Goal: Task Accomplishment & Management: Use online tool/utility

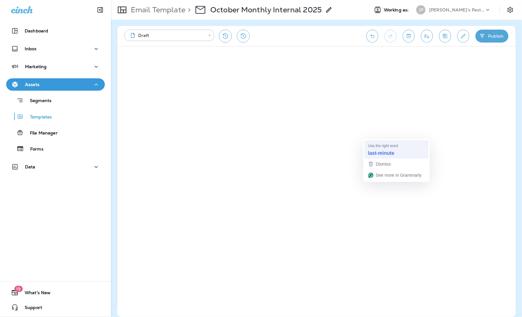
click at [374, 149] on div "last-minute" at bounding box center [396, 154] width 59 height 10
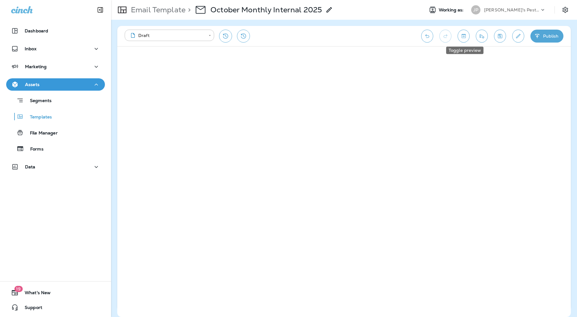
click at [463, 37] on icon "Toggle preview" at bounding box center [463, 36] width 6 height 6
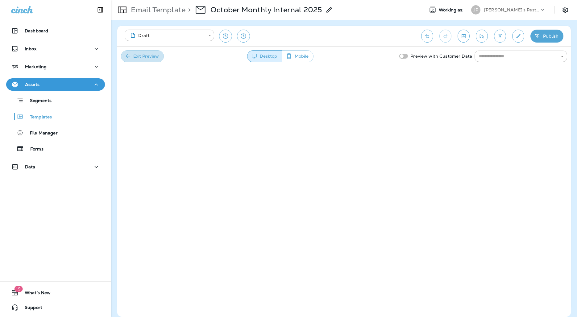
click at [152, 59] on button "Exit Preview" at bounding box center [142, 56] width 43 height 12
click at [514, 10] on p "[PERSON_NAME]'s Pest Control - [GEOGRAPHIC_DATA]" at bounding box center [511, 9] width 55 height 5
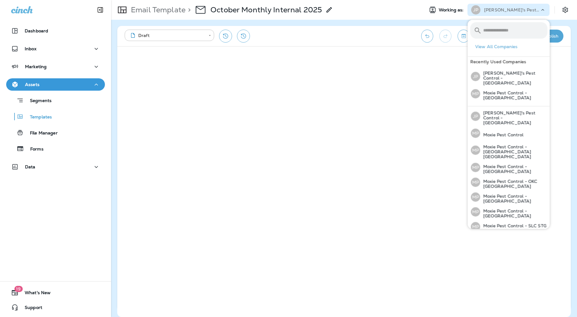
click at [514, 10] on p "[PERSON_NAME]'s Pest Control - [GEOGRAPHIC_DATA]" at bounding box center [511, 9] width 55 height 5
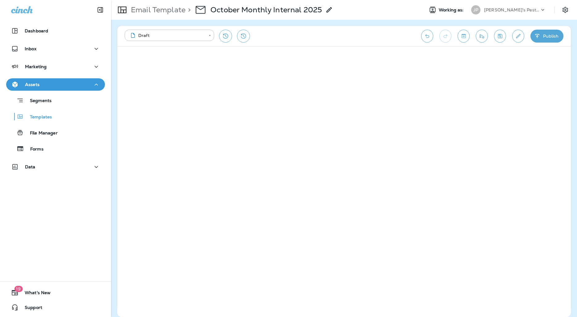
click at [514, 10] on p "[PERSON_NAME]'s Pest Control - [GEOGRAPHIC_DATA]" at bounding box center [511, 9] width 55 height 5
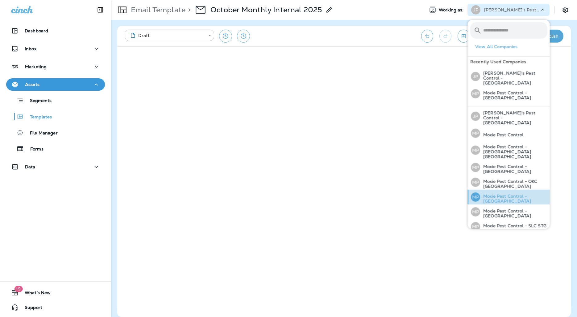
click at [522, 194] on p "Moxie Pest Control - [GEOGRAPHIC_DATA]" at bounding box center [513, 199] width 67 height 10
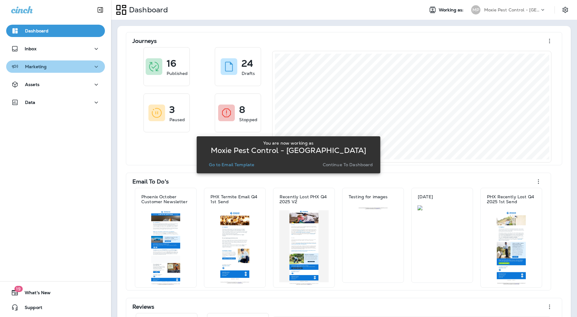
click at [59, 65] on div "Marketing" at bounding box center [55, 67] width 89 height 8
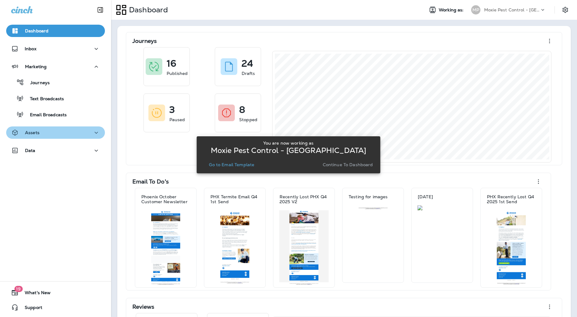
click at [55, 134] on div "Assets" at bounding box center [55, 133] width 89 height 8
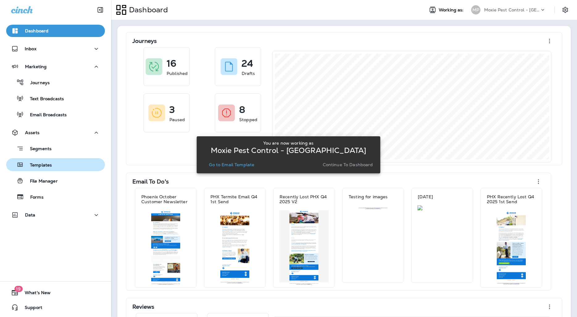
click at [48, 169] on button "Templates" at bounding box center [55, 164] width 99 height 13
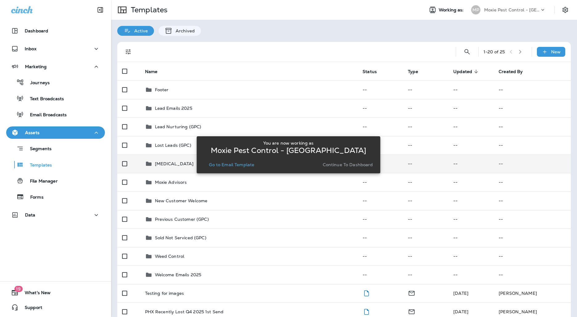
drag, startPoint x: 233, startPoint y: 166, endPoint x: 237, endPoint y: 168, distance: 4.3
click at [233, 166] on p "Go to Email Template" at bounding box center [231, 164] width 45 height 5
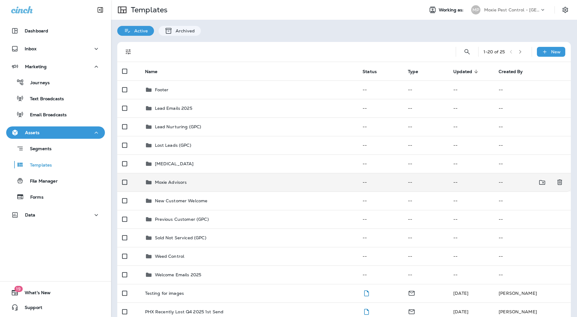
click at [191, 181] on div "Moxie Advisors" at bounding box center [249, 182] width 208 height 7
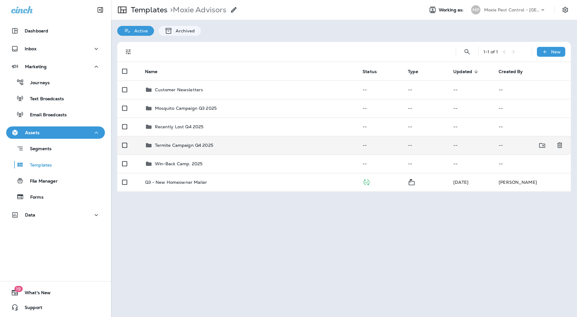
click at [202, 145] on p "Termite Campaign Q4 2025" at bounding box center [184, 145] width 58 height 5
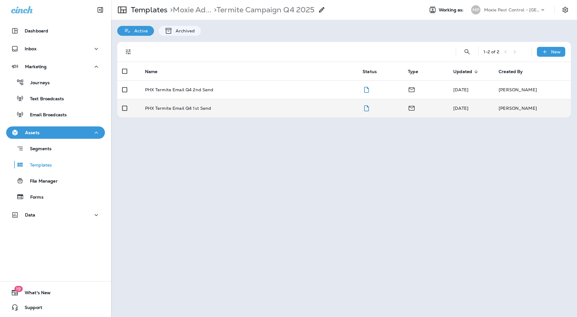
click at [220, 109] on div "PHX Termite Email Q4 1st Send" at bounding box center [249, 108] width 208 height 5
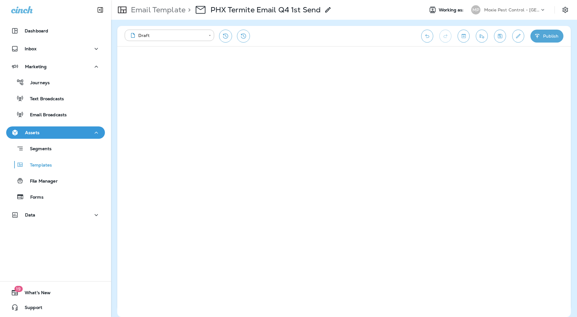
click at [483, 33] on icon "Send test email" at bounding box center [481, 36] width 6 height 6
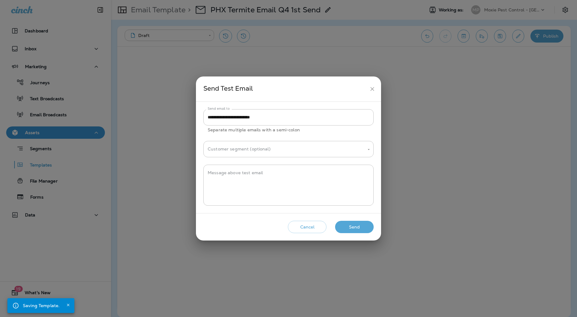
click at [370, 89] on icon "close" at bounding box center [372, 89] width 6 height 6
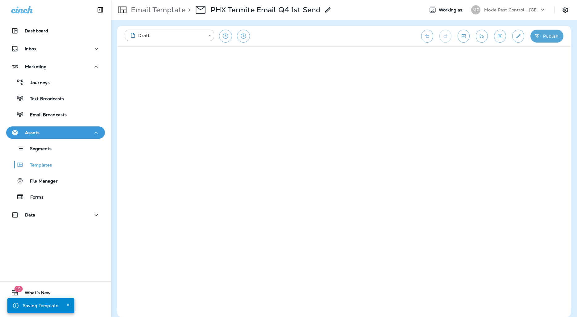
click at [516, 35] on icon "Edit details" at bounding box center [518, 36] width 6 height 6
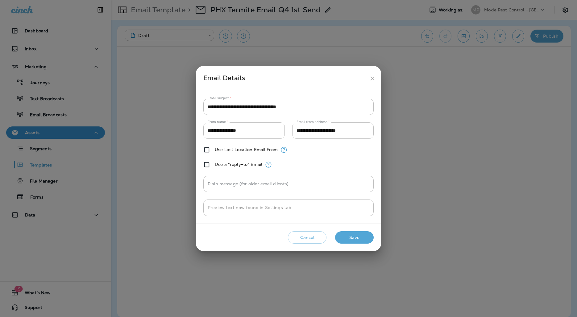
click at [372, 76] on icon "close" at bounding box center [372, 78] width 6 height 6
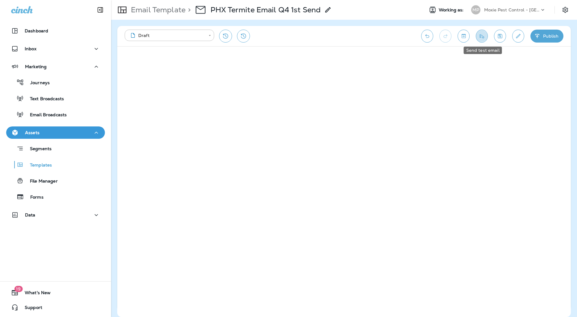
click at [482, 36] on icon "Send test email" at bounding box center [481, 36] width 6 height 6
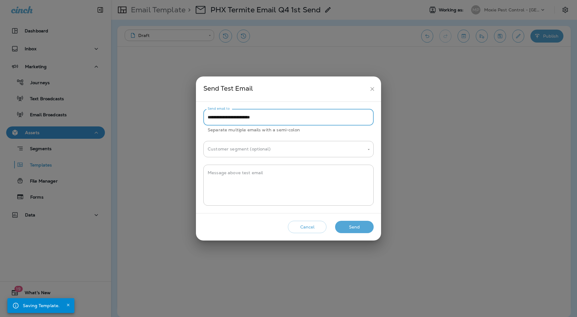
drag, startPoint x: 221, startPoint y: 118, endPoint x: 206, endPoint y: 118, distance: 14.8
click at [206, 118] on input "**********" at bounding box center [288, 117] width 170 height 16
type input "**********"
click at [343, 227] on button "Send" at bounding box center [354, 227] width 39 height 13
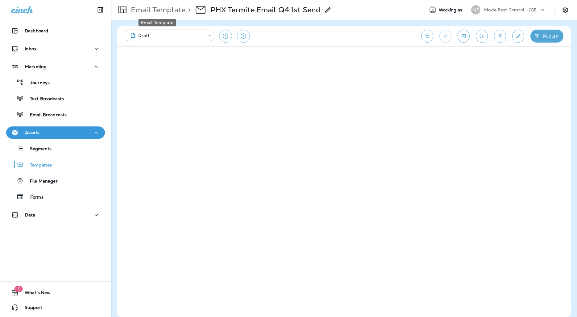
click at [176, 11] on p "Email Template" at bounding box center [156, 9] width 57 height 9
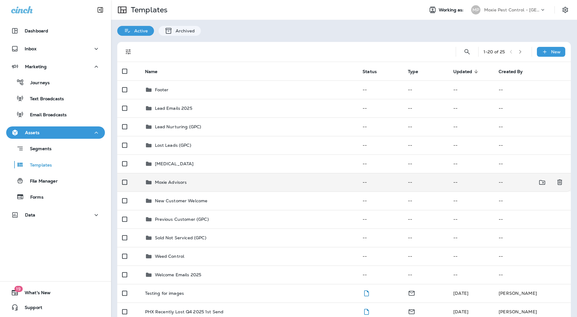
click at [178, 180] on p "Moxie Advisors" at bounding box center [171, 182] width 32 height 5
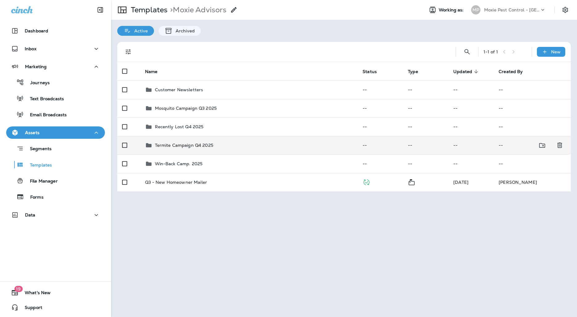
click at [183, 147] on p "Termite Campaign Q4 2025" at bounding box center [184, 145] width 58 height 5
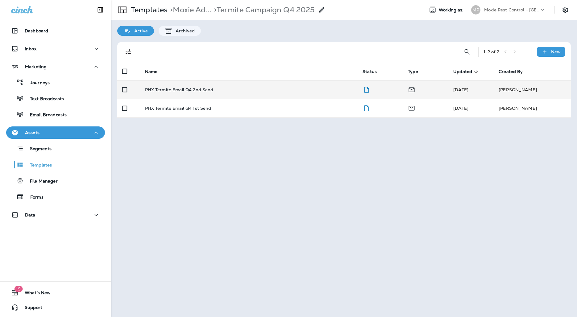
click at [214, 95] on td "PHX Termite Email Q4 2nd Send" at bounding box center [249, 89] width 218 height 18
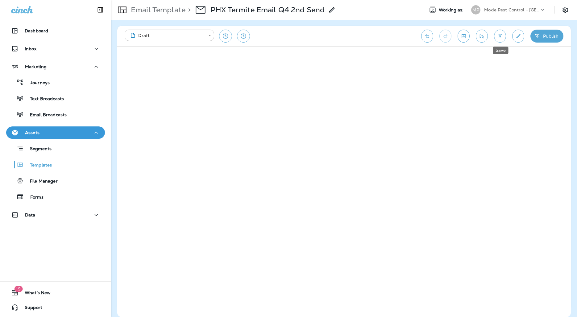
click at [497, 33] on icon "Save" at bounding box center [499, 36] width 6 height 6
click at [514, 36] on button "Edit details" at bounding box center [518, 36] width 12 height 13
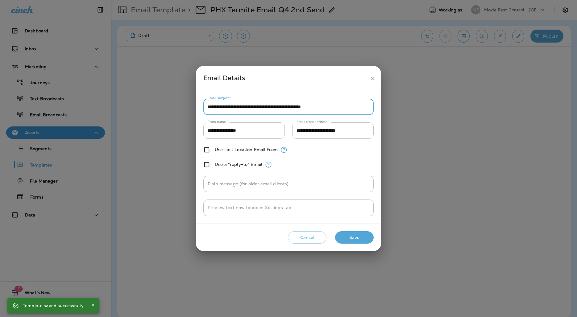
click at [311, 105] on input "**********" at bounding box center [288, 107] width 170 height 16
click at [372, 78] on icon "close" at bounding box center [372, 78] width 6 height 6
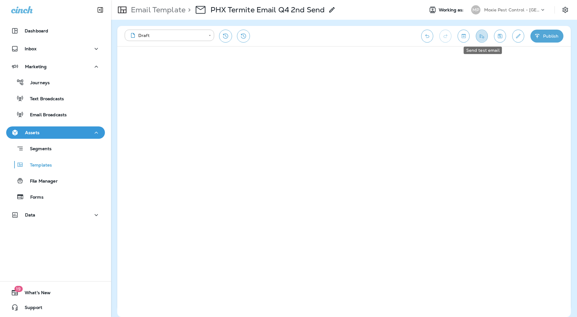
click at [477, 37] on button "Send test email" at bounding box center [481, 36] width 12 height 13
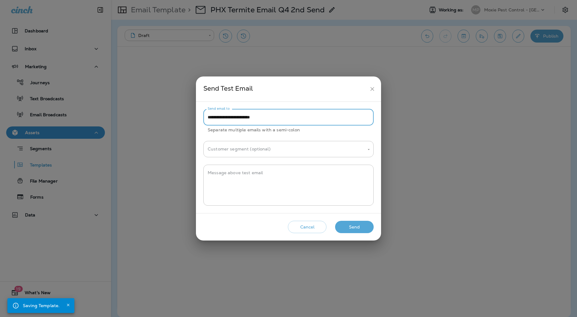
drag, startPoint x: 221, startPoint y: 118, endPoint x: 202, endPoint y: 117, distance: 18.8
click at [202, 117] on div "**********" at bounding box center [288, 157] width 185 height 111
type input "**********"
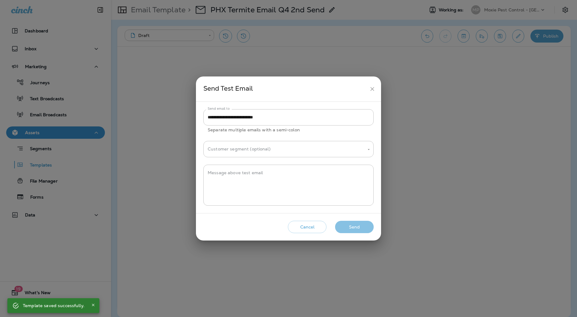
drag, startPoint x: 368, startPoint y: 228, endPoint x: 373, endPoint y: 226, distance: 4.8
click at [368, 228] on button "Send" at bounding box center [354, 227] width 39 height 13
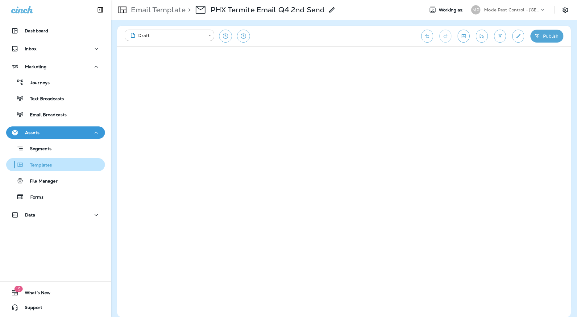
click at [47, 166] on p "Templates" at bounding box center [38, 165] width 28 height 6
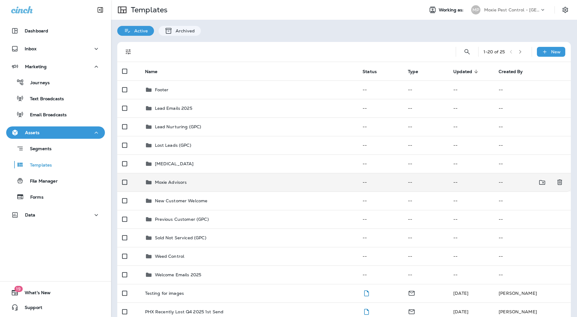
click at [160, 183] on p "Moxie Advisors" at bounding box center [171, 182] width 32 height 5
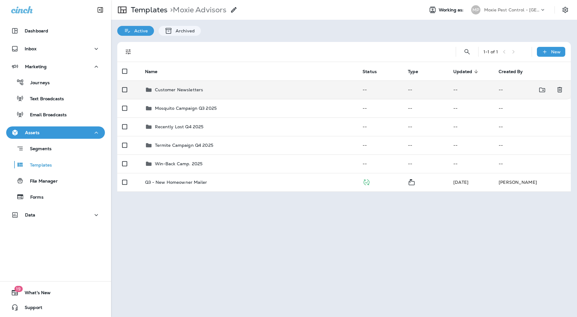
click at [184, 94] on td "Customer Newsletters" at bounding box center [249, 89] width 218 height 18
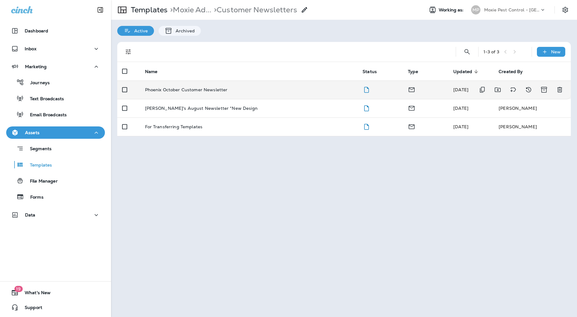
click at [184, 92] on td "Phoenix October Customer Newsletter" at bounding box center [249, 89] width 218 height 18
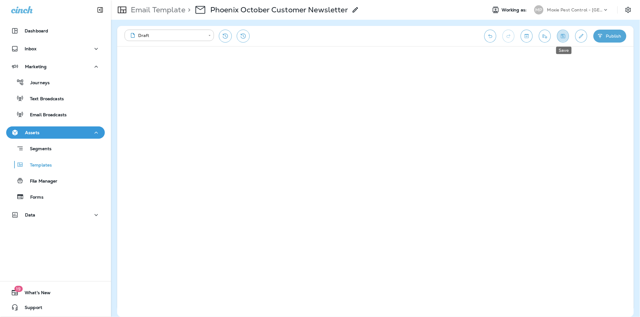
click at [522, 38] on icon "Save" at bounding box center [563, 36] width 4 height 4
click at [522, 38] on icon "Toggle preview" at bounding box center [526, 36] width 6 height 6
click at [151, 53] on button "Exit Preview" at bounding box center [142, 56] width 43 height 12
click at [522, 39] on icon "Edit details" at bounding box center [581, 36] width 6 height 6
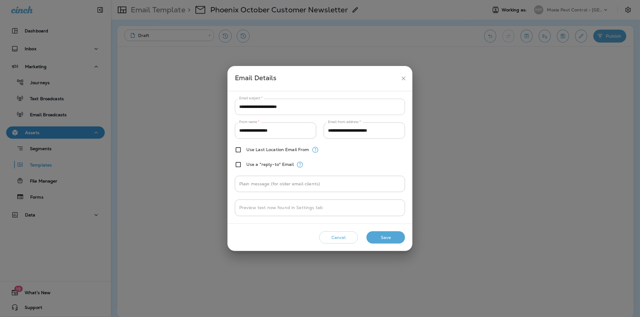
click at [318, 113] on input "**********" at bounding box center [320, 107] width 170 height 16
click at [279, 108] on input "**********" at bounding box center [320, 107] width 170 height 16
drag, startPoint x: 264, startPoint y: 108, endPoint x: 238, endPoint y: 109, distance: 26.2
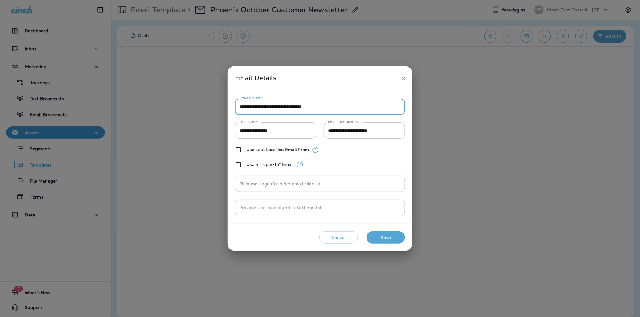
click at [238, 109] on input "**********" at bounding box center [320, 107] width 170 height 16
click at [268, 106] on input "**********" at bounding box center [320, 107] width 170 height 16
drag, startPoint x: 281, startPoint y: 108, endPoint x: 316, endPoint y: 105, distance: 34.7
click at [281, 108] on input "**********" at bounding box center [320, 107] width 170 height 16
drag, startPoint x: 295, startPoint y: 108, endPoint x: 281, endPoint y: 107, distance: 13.6
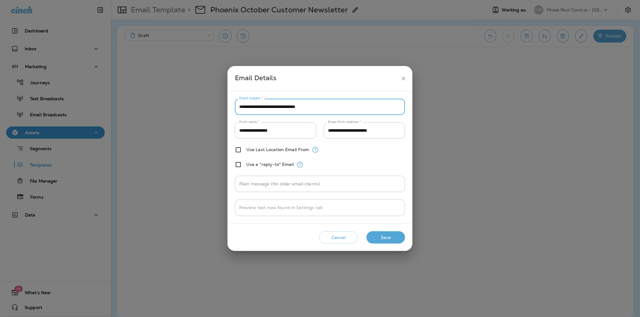
click at [281, 107] on input "**********" at bounding box center [320, 107] width 170 height 16
click at [285, 107] on input "**********" at bounding box center [320, 107] width 170 height 16
click at [366, 105] on input "**********" at bounding box center [320, 107] width 170 height 16
type input "**********"
click at [383, 242] on button "Save" at bounding box center [386, 237] width 39 height 13
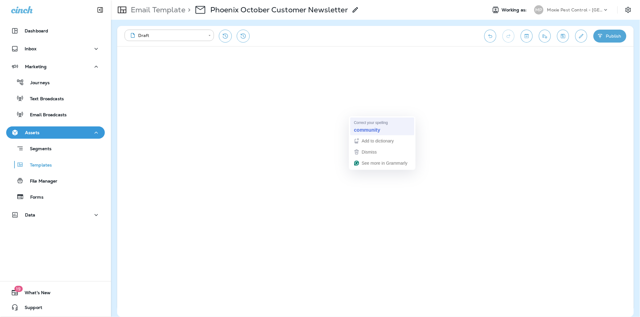
click at [367, 129] on strong "community" at bounding box center [367, 130] width 26 height 7
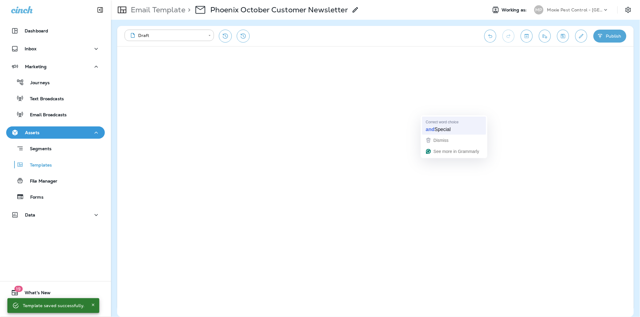
click at [434, 129] on strong "and" at bounding box center [430, 129] width 9 height 7
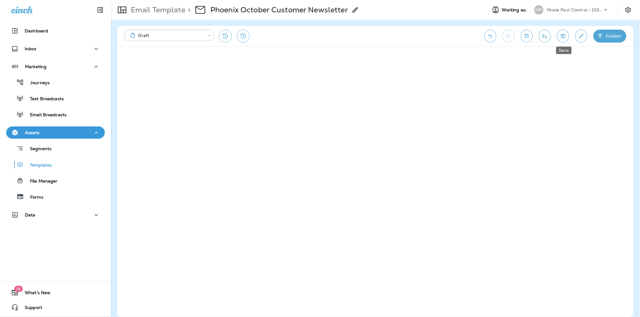
click at [522, 36] on icon "Save" at bounding box center [563, 36] width 4 height 4
click at [522, 39] on icon "Send test email" at bounding box center [545, 36] width 6 height 6
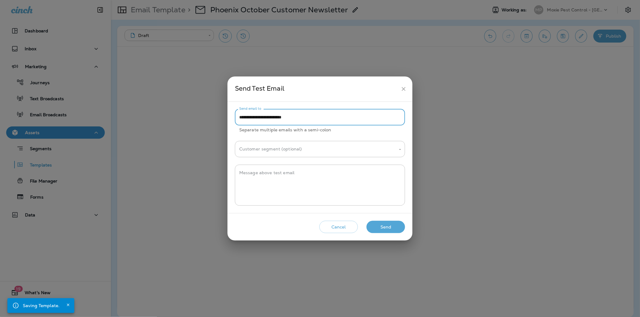
drag, startPoint x: 253, startPoint y: 118, endPoint x: 238, endPoint y: 119, distance: 14.6
click at [238, 119] on input "**********" at bounding box center [320, 117] width 170 height 16
type input "**********"
click at [378, 229] on button "Send" at bounding box center [386, 227] width 39 height 13
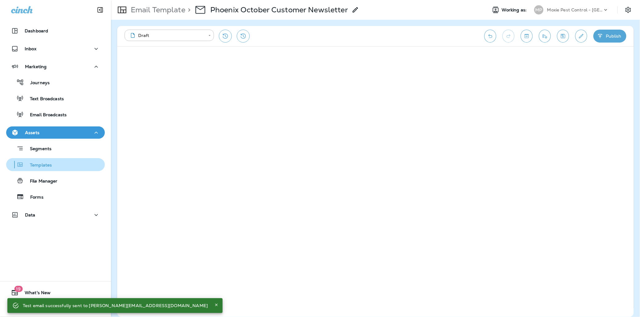
click at [40, 165] on p "Templates" at bounding box center [38, 165] width 28 height 6
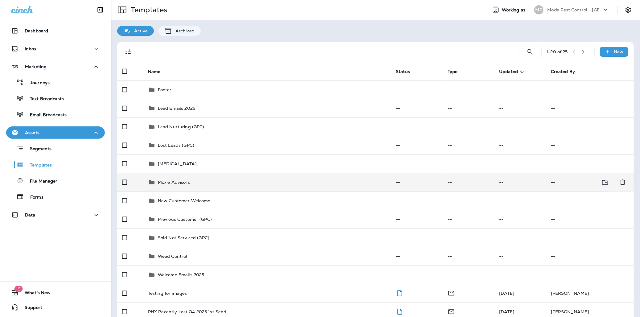
click at [174, 179] on div "Moxie Advisors" at bounding box center [174, 182] width 32 height 7
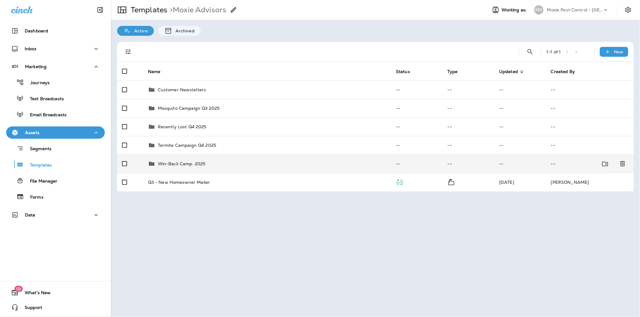
click at [209, 160] on div "Win-Back Camp. 2025" at bounding box center [267, 163] width 238 height 7
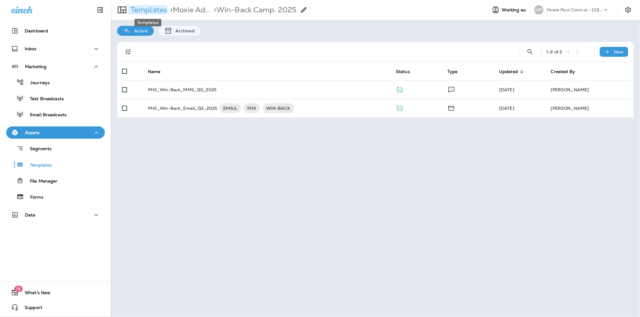
click at [156, 11] on p "Templates" at bounding box center [147, 9] width 39 height 9
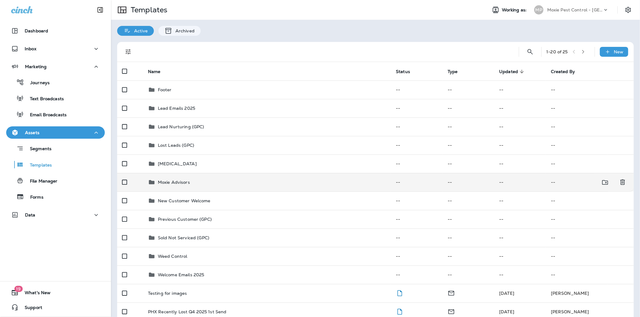
click at [194, 187] on td "Moxie Advisors" at bounding box center [267, 182] width 248 height 18
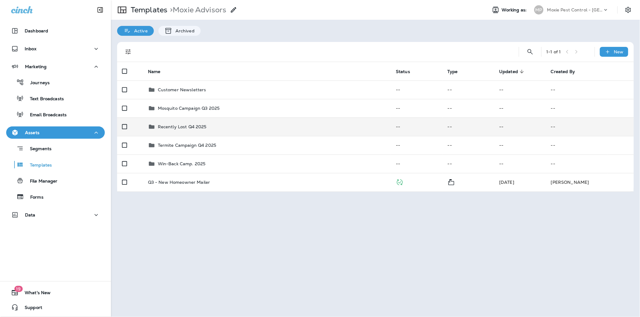
click at [175, 125] on p "Recently Lost Q4 2025" at bounding box center [182, 126] width 49 height 5
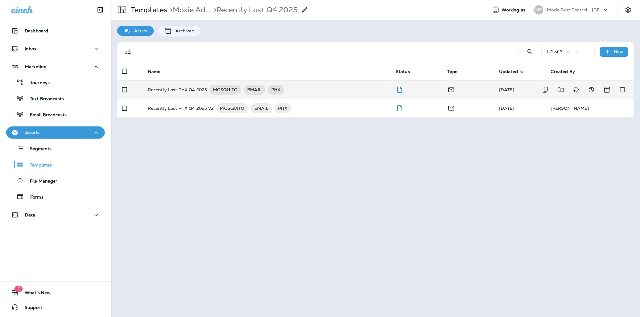
click at [179, 90] on p "Recently Lost PHX Q4 2025" at bounding box center [177, 90] width 59 height 10
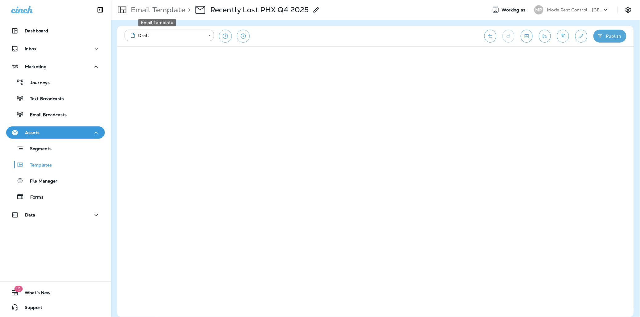
click at [173, 11] on p "Email Template" at bounding box center [156, 9] width 57 height 9
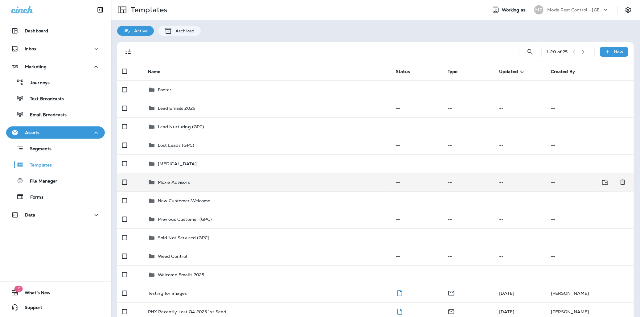
click at [172, 183] on p "Moxie Advisors" at bounding box center [174, 182] width 32 height 5
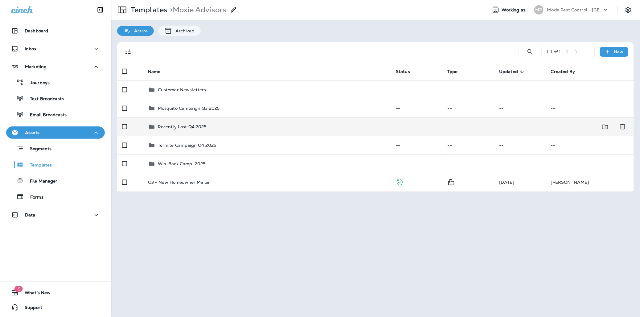
click at [204, 123] on div "Recently Lost Q4 2025" at bounding box center [182, 126] width 49 height 7
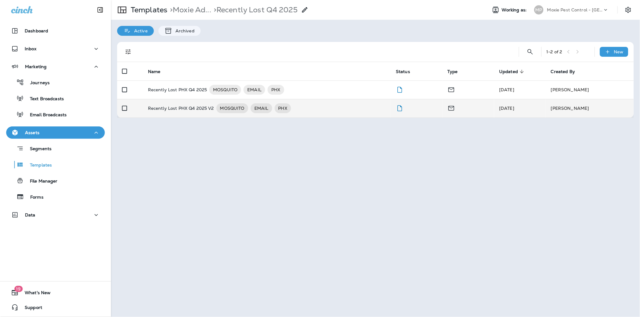
click at [186, 110] on p "Recently Lost PHX Q4 2025 V2" at bounding box center [181, 108] width 66 height 10
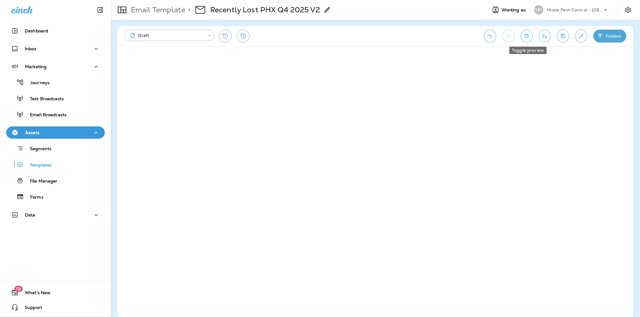
click at [522, 35] on icon "Toggle preview" at bounding box center [526, 36] width 6 height 6
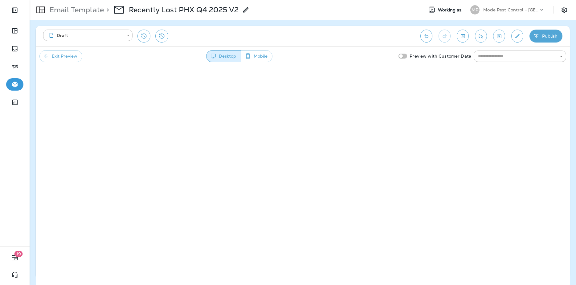
click at [81, 57] on button "Exit Preview" at bounding box center [60, 56] width 43 height 12
click at [79, 11] on p "Email Template" at bounding box center [75, 9] width 57 height 9
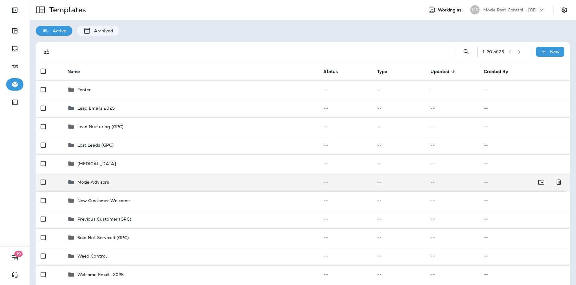
click at [156, 183] on div "Moxie Advisors" at bounding box center [191, 182] width 247 height 7
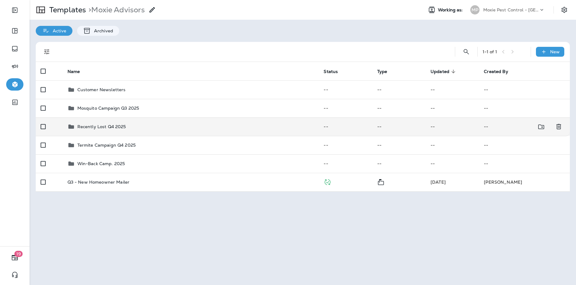
click at [109, 125] on p "Recently Lost Q4 2025" at bounding box center [101, 126] width 49 height 5
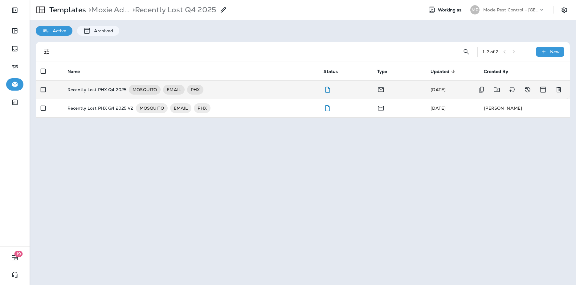
click at [105, 92] on p "Recently Lost PHX Q4 2025" at bounding box center [97, 90] width 59 height 10
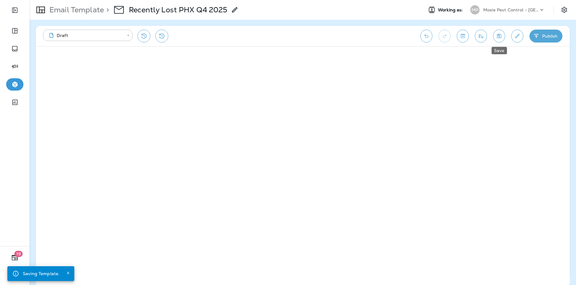
click at [501, 37] on icon "Save" at bounding box center [499, 36] width 4 height 4
click at [498, 36] on icon "Save" at bounding box center [499, 36] width 6 height 6
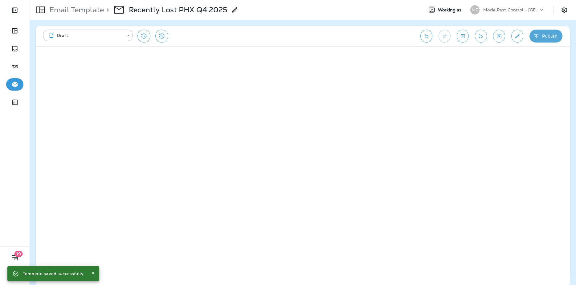
click at [518, 36] on icon "Edit details" at bounding box center [517, 36] width 4 height 4
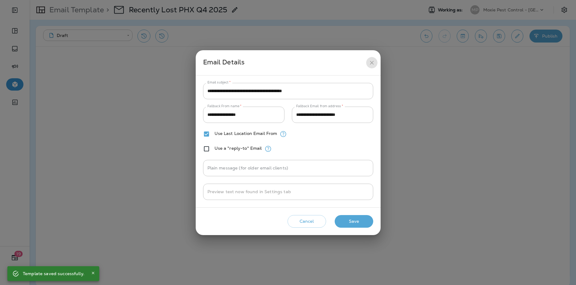
click at [371, 62] on icon "close" at bounding box center [372, 63] width 4 height 4
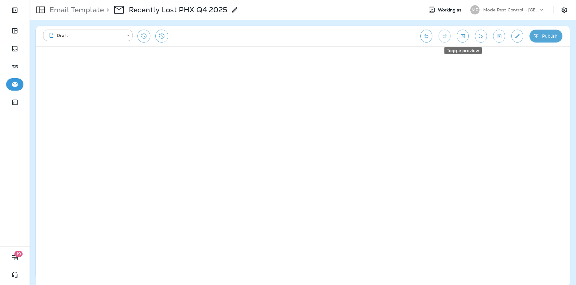
drag, startPoint x: 464, startPoint y: 38, endPoint x: 464, endPoint y: 43, distance: 5.2
click at [464, 38] on icon "Toggle preview" at bounding box center [463, 36] width 6 height 6
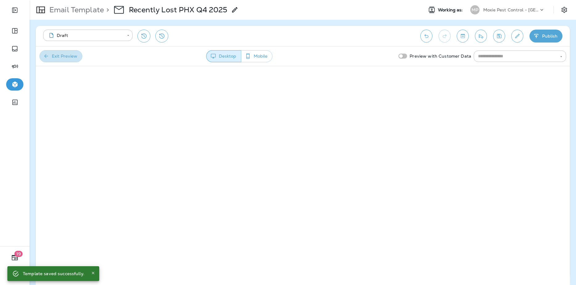
click at [71, 56] on button "Exit Preview" at bounding box center [60, 56] width 43 height 12
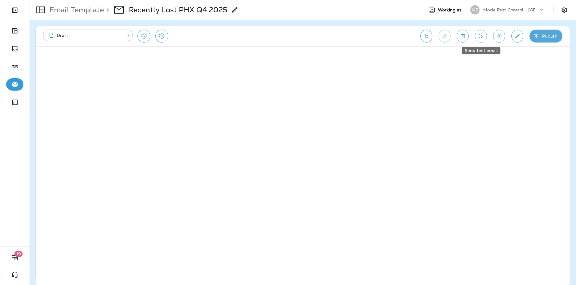
click at [482, 36] on icon "Send test email" at bounding box center [481, 36] width 6 height 6
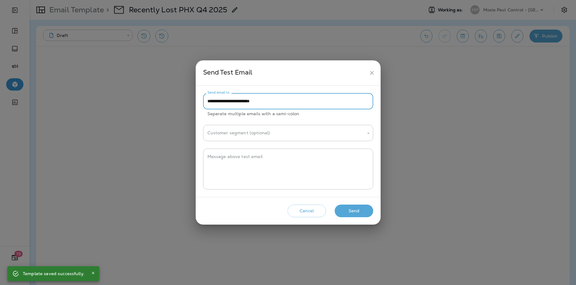
drag, startPoint x: 220, startPoint y: 103, endPoint x: 191, endPoint y: 102, distance: 29.6
click at [191, 102] on div "**********" at bounding box center [288, 142] width 576 height 285
type input "**********"
click at [349, 210] on button "Send" at bounding box center [354, 211] width 39 height 13
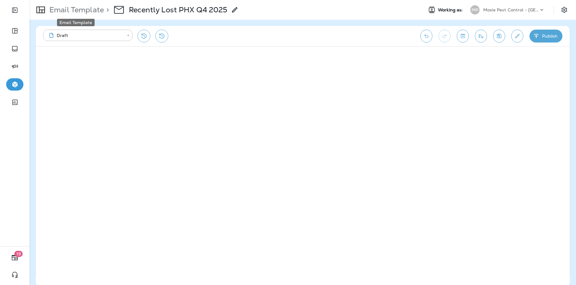
click at [84, 11] on p "Email Template" at bounding box center [75, 9] width 57 height 9
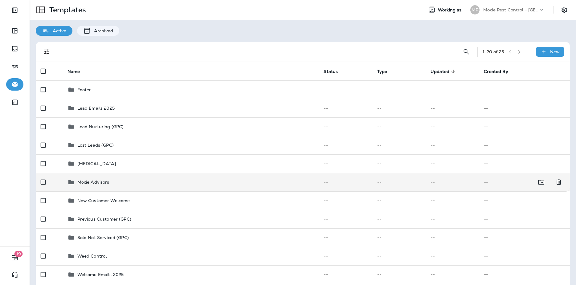
click at [104, 183] on p "Moxie Advisors" at bounding box center [93, 182] width 32 height 5
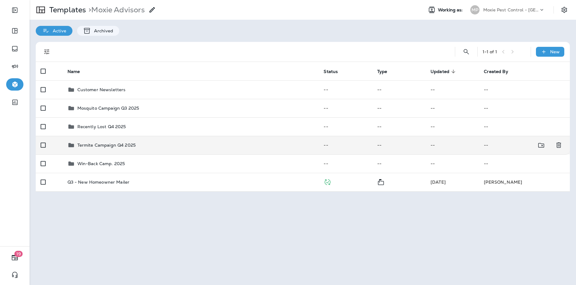
click at [164, 152] on td "Termite Campaign Q4 2025" at bounding box center [191, 145] width 256 height 18
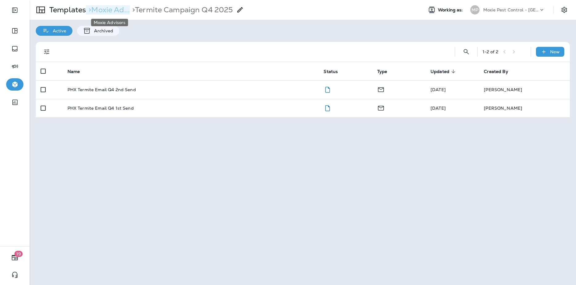
click at [100, 11] on p "> Moxie Ad..." at bounding box center [108, 9] width 44 height 9
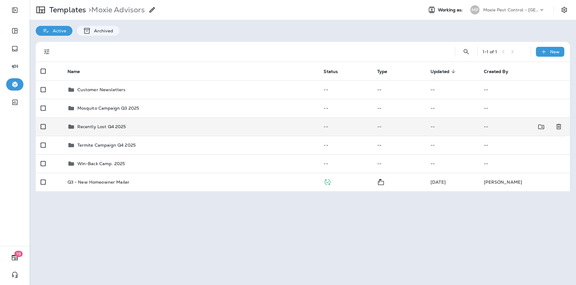
click at [126, 134] on td "Recently Lost Q4 2025" at bounding box center [191, 126] width 256 height 18
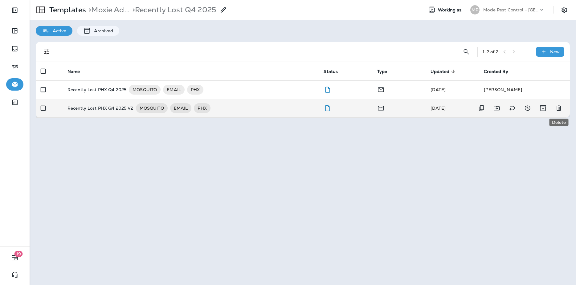
click at [522, 108] on icon "Delete" at bounding box center [558, 108] width 7 height 7
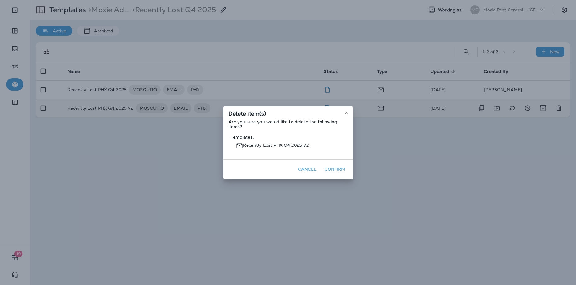
click at [340, 170] on button "Confirm" at bounding box center [335, 170] width 26 height 10
click at [335, 170] on button "Confirm" at bounding box center [335, 170] width 26 height 10
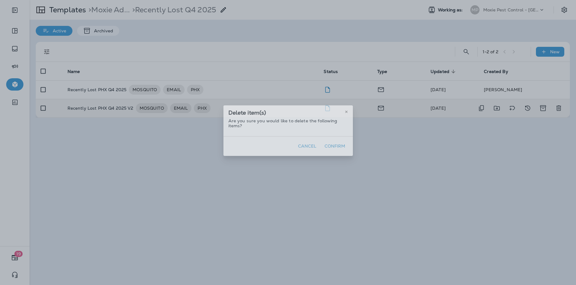
click at [337, 169] on div "Delete item(s) Are you sure you would like to delete the following items? Cance…" at bounding box center [288, 130] width 576 height 285
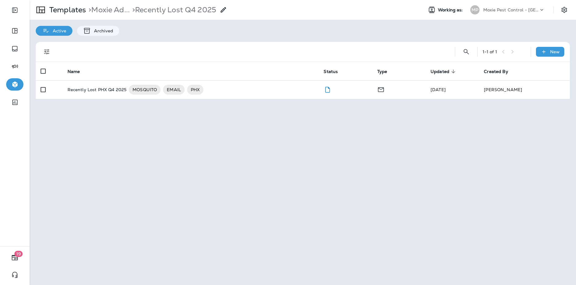
drag, startPoint x: 537, startPoint y: 9, endPoint x: 528, endPoint y: 8, distance: 9.0
click at [522, 9] on p "Moxie Pest Control - [GEOGRAPHIC_DATA]" at bounding box center [510, 9] width 55 height 5
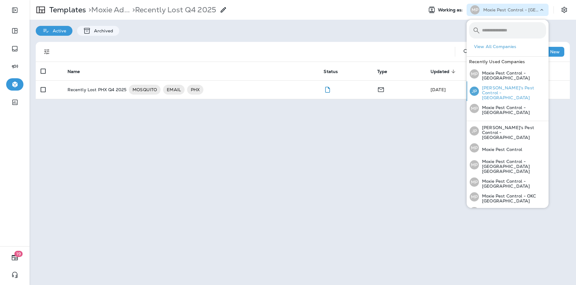
click at [510, 88] on p "[PERSON_NAME]'s Pest Control - [GEOGRAPHIC_DATA]" at bounding box center [512, 92] width 67 height 15
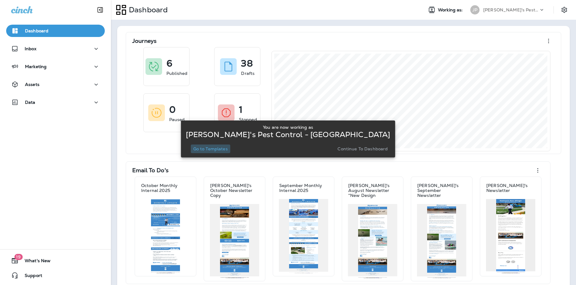
click at [228, 150] on p "Go to Templates" at bounding box center [210, 148] width 35 height 5
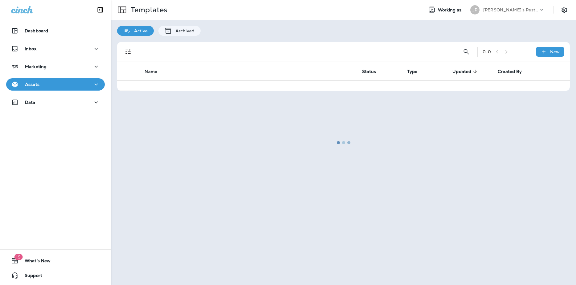
click at [84, 89] on button "Assets" at bounding box center [55, 84] width 99 height 12
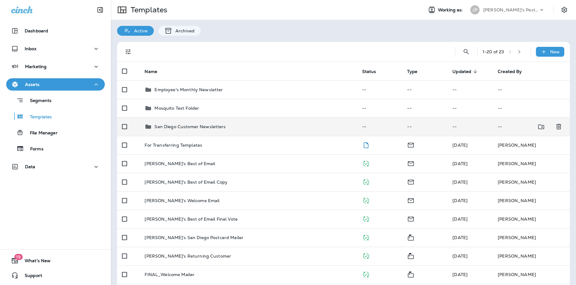
click at [211, 126] on p "San Diego Customer Newsletters" at bounding box center [189, 126] width 71 height 5
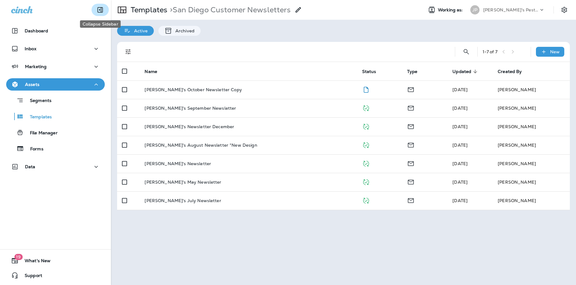
click at [101, 11] on icon "Collapse Sidebar" at bounding box center [100, 9] width 5 height 5
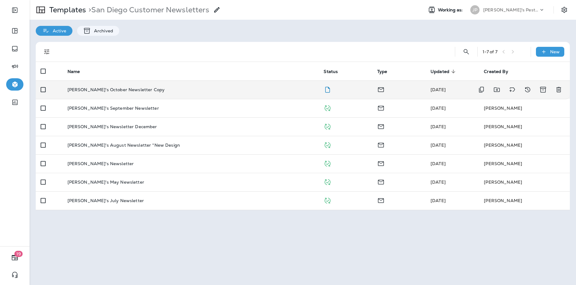
click at [130, 94] on td "[PERSON_NAME]'s October Newsletter Copy" at bounding box center [191, 89] width 256 height 18
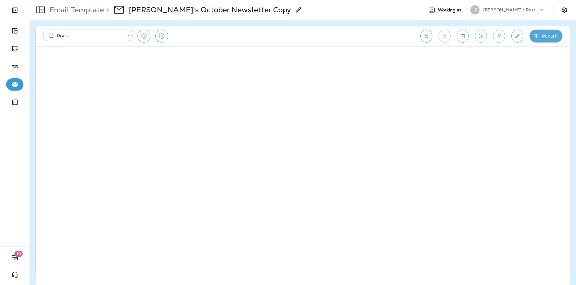
click at [522, 10] on p "[PERSON_NAME]'s Pest Control - [GEOGRAPHIC_DATA]" at bounding box center [510, 9] width 55 height 5
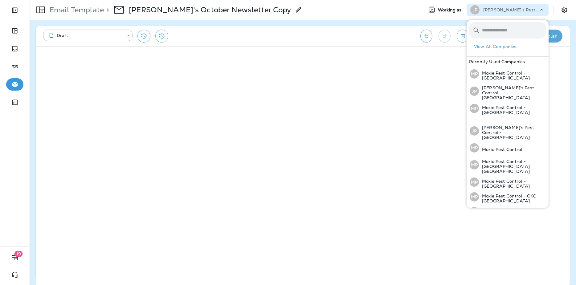
click at [522, 10] on icon at bounding box center [542, 10] width 6 height 6
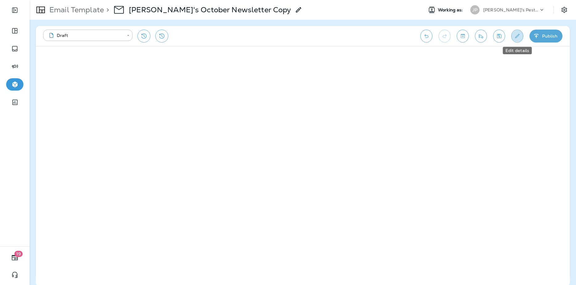
click at [515, 35] on icon "Edit details" at bounding box center [517, 36] width 6 height 6
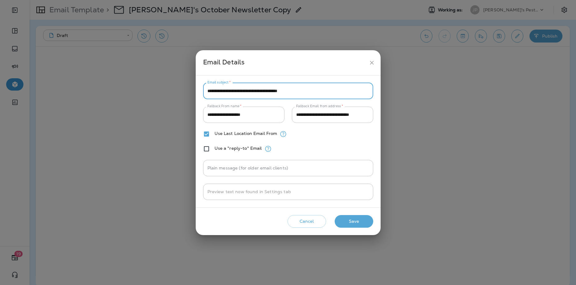
click at [323, 88] on input "**********" at bounding box center [288, 91] width 170 height 16
click at [375, 63] on button "close" at bounding box center [371, 62] width 11 height 11
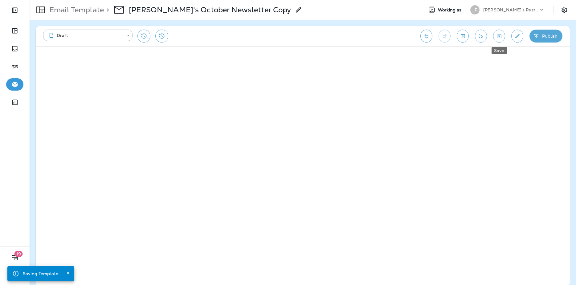
click at [499, 38] on icon "Save" at bounding box center [499, 36] width 4 height 4
click at [481, 38] on icon "Send test email" at bounding box center [481, 36] width 6 height 6
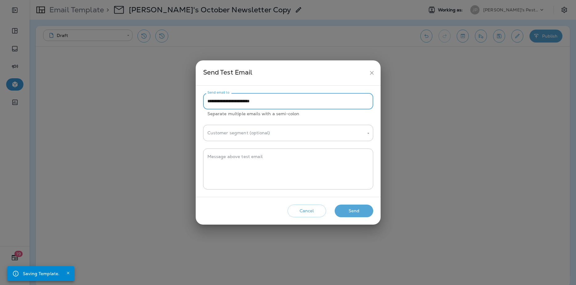
drag, startPoint x: 220, startPoint y: 102, endPoint x: 203, endPoint y: 101, distance: 16.3
click at [203, 101] on input "**********" at bounding box center [288, 101] width 170 height 16
type input "**********"
click at [347, 215] on button "Send" at bounding box center [354, 211] width 39 height 13
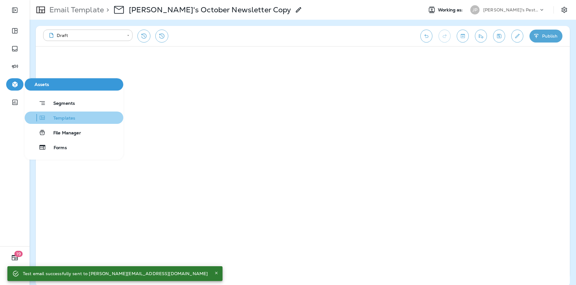
click at [58, 121] on span "Templates" at bounding box center [60, 119] width 29 height 6
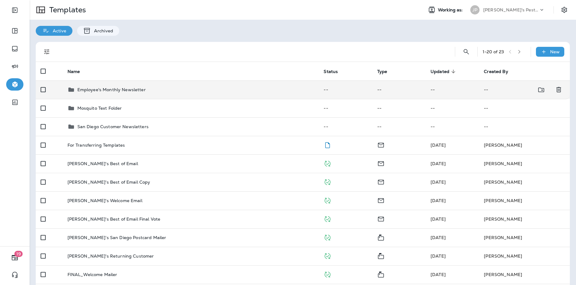
click at [115, 87] on p "Employee's Monthly Newsletter" at bounding box center [111, 89] width 68 height 5
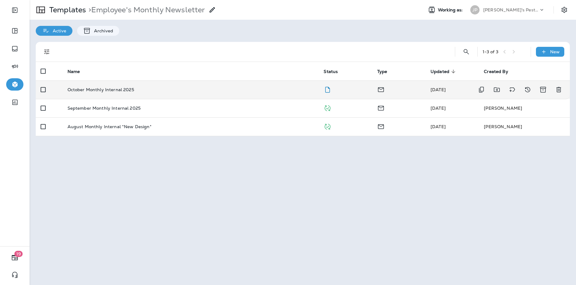
click at [188, 84] on td "October Monthly Internal 2025" at bounding box center [191, 89] width 256 height 18
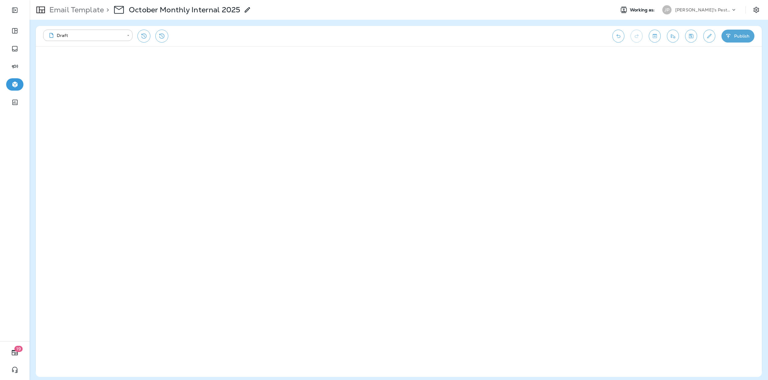
click at [522, 39] on button "Edit details" at bounding box center [710, 36] width 12 height 13
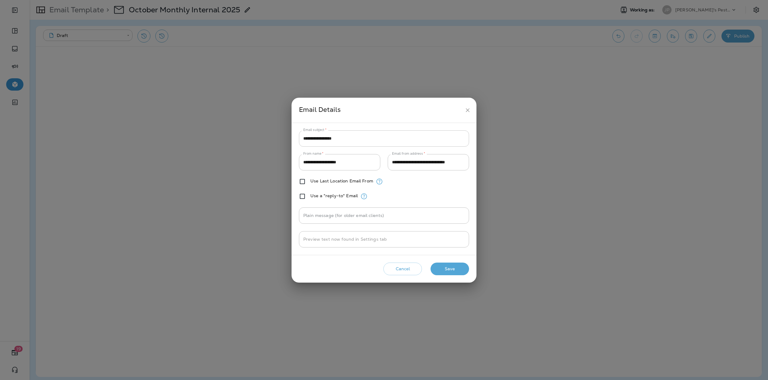
click at [365, 136] on input "**********" at bounding box center [384, 138] width 170 height 16
click at [302, 137] on input "**********" at bounding box center [384, 138] width 170 height 16
click at [366, 137] on input "**********" at bounding box center [384, 138] width 170 height 16
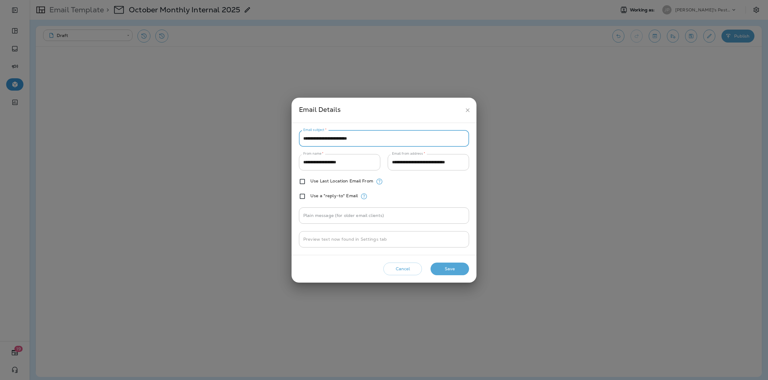
click at [351, 140] on input "**********" at bounding box center [384, 138] width 170 height 16
type input "**********"
click at [398, 113] on div "Email Details" at bounding box center [380, 110] width 163 height 11
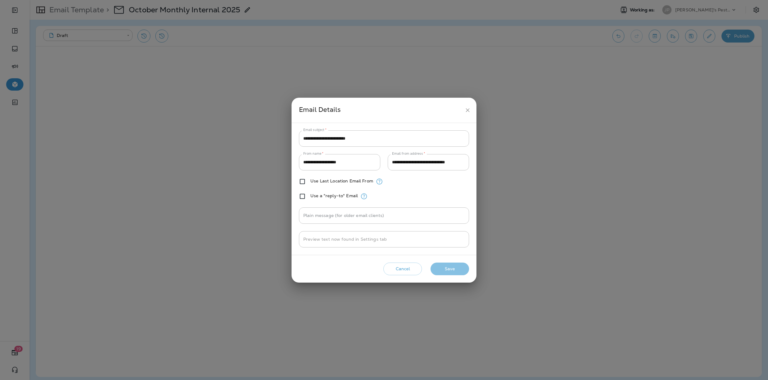
click at [458, 272] on button "Save" at bounding box center [450, 269] width 39 height 13
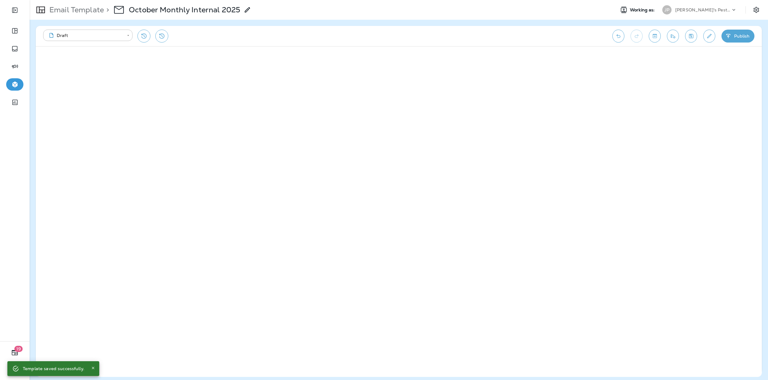
click at [522, 38] on icon "Save" at bounding box center [691, 36] width 4 height 4
click at [522, 38] on icon "Send test email" at bounding box center [673, 36] width 6 height 6
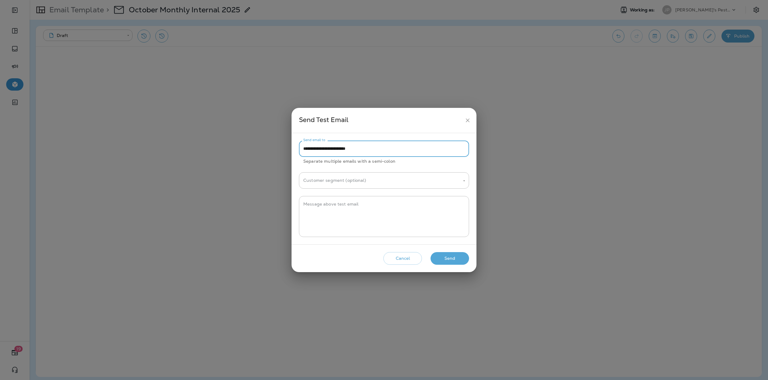
drag, startPoint x: 316, startPoint y: 150, endPoint x: 297, endPoint y: 150, distance: 19.7
click at [297, 150] on div "**********" at bounding box center [384, 188] width 185 height 111
type input "**********"
click at [456, 260] on button "Send" at bounding box center [450, 258] width 39 height 13
